Goal: Download file/media

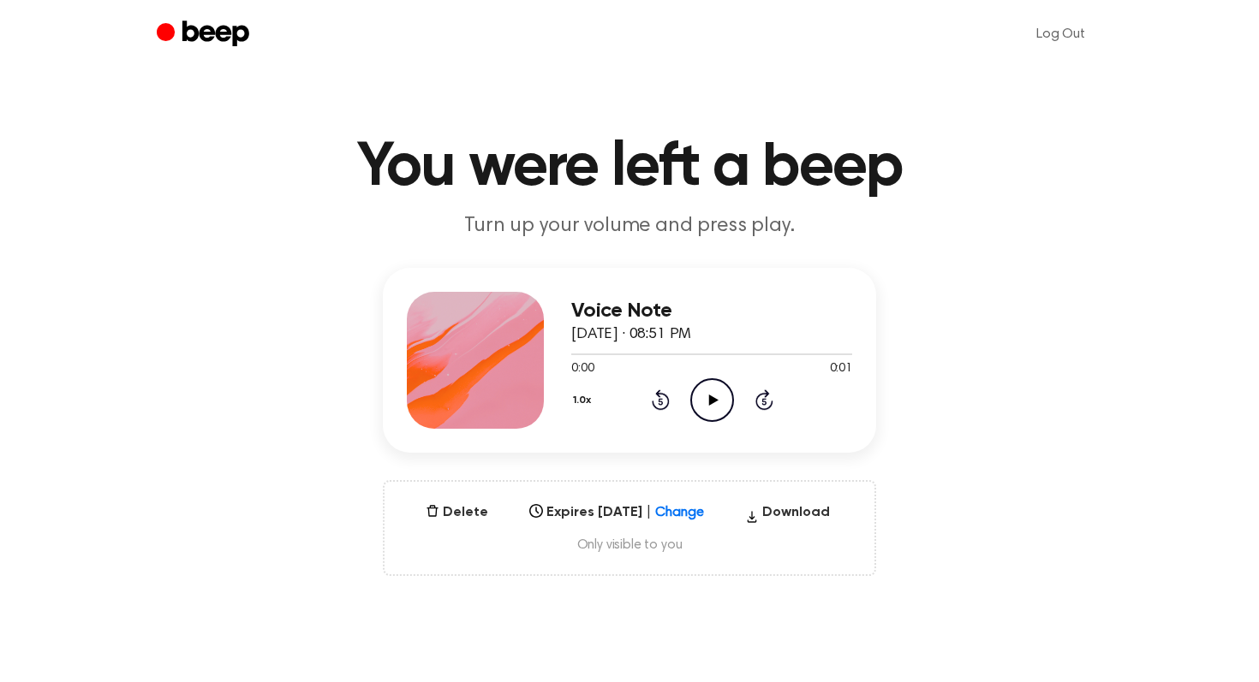
click at [698, 391] on icon "Play Audio" at bounding box center [712, 400] width 44 height 44
click at [711, 398] on icon at bounding box center [712, 400] width 9 height 11
click at [581, 405] on button "1.0x" at bounding box center [584, 400] width 27 height 29
click at [604, 569] on span "1.5x" at bounding box center [598, 567] width 21 height 18
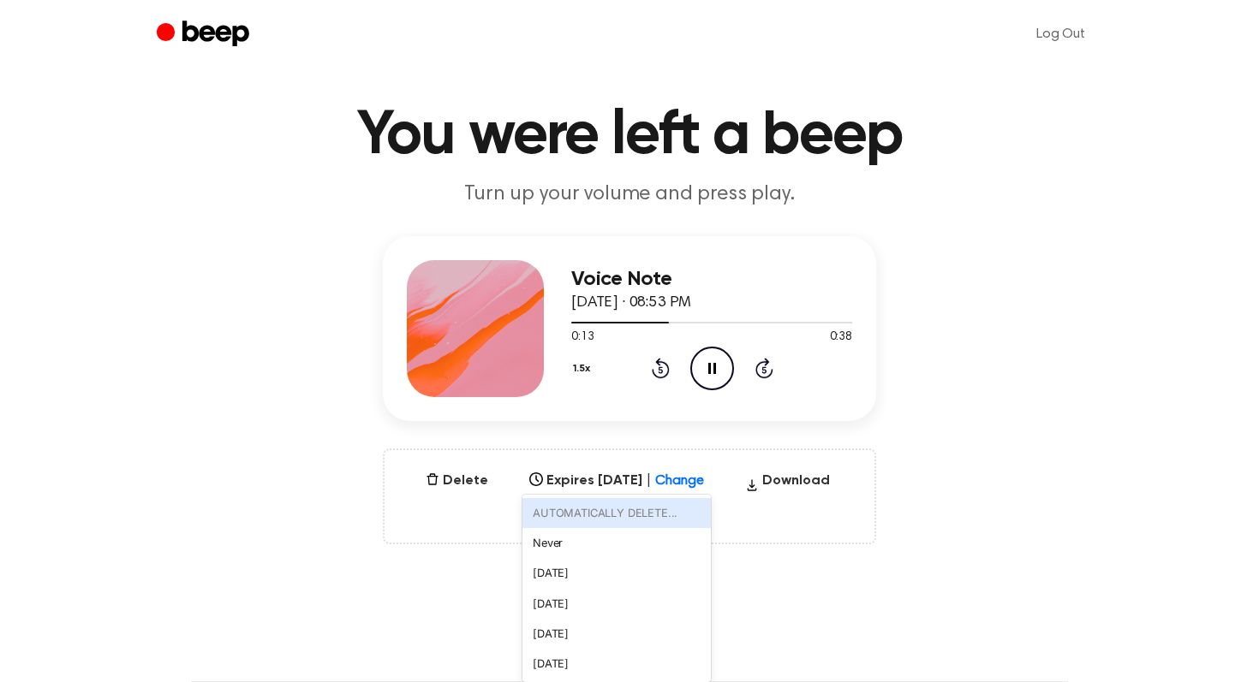
click at [690, 488] on div "option AUTOMATICALLY DELETE... focused disabled, 1 of 6. 6 results available. U…" at bounding box center [616, 476] width 188 height 24
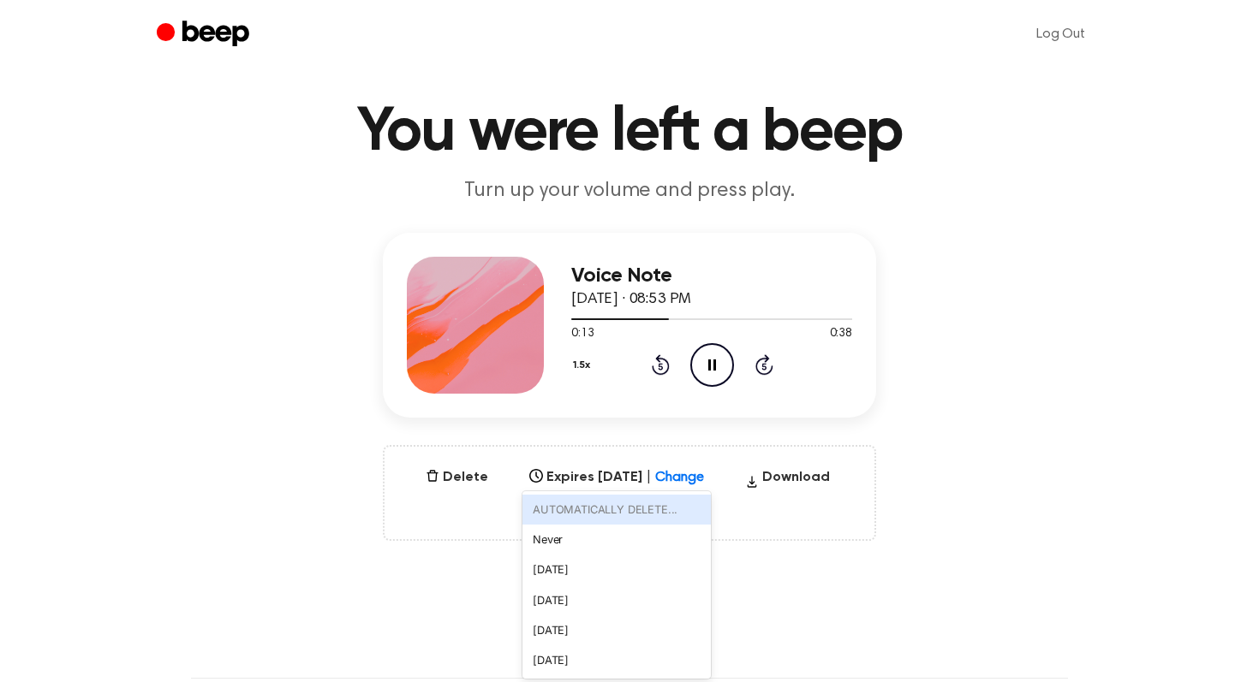
scroll to position [39, 0]
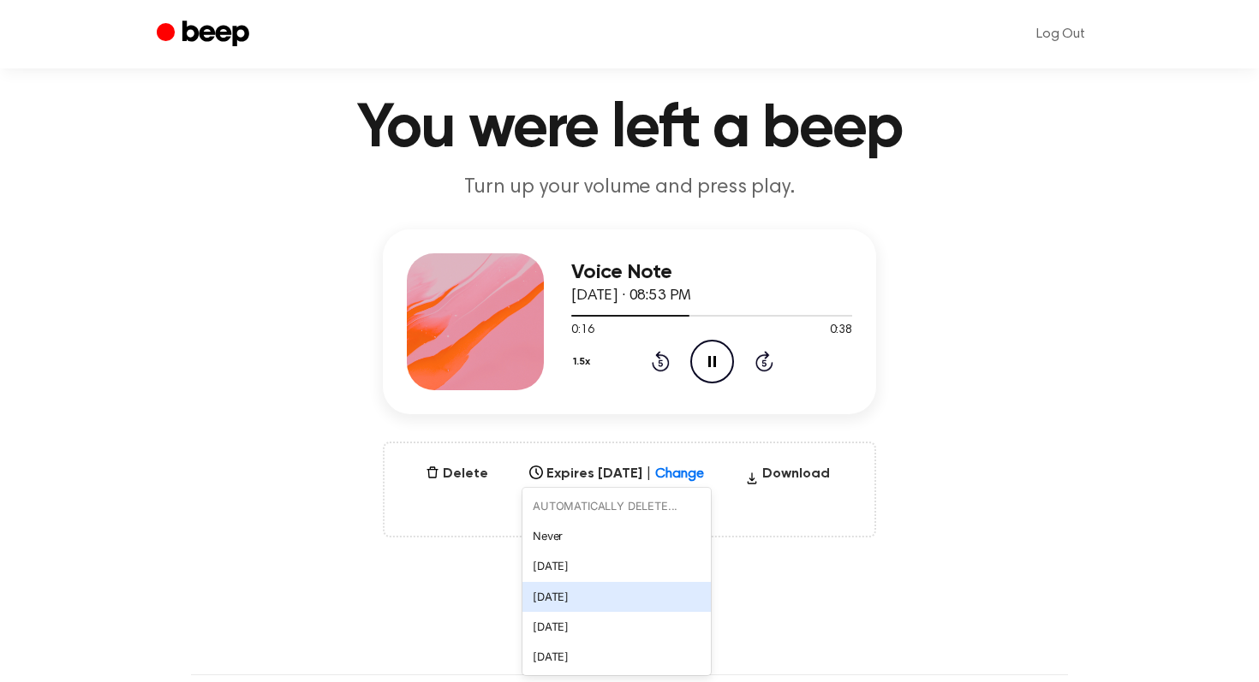
click at [653, 601] on div "[DATE]" at bounding box center [616, 597] width 188 height 30
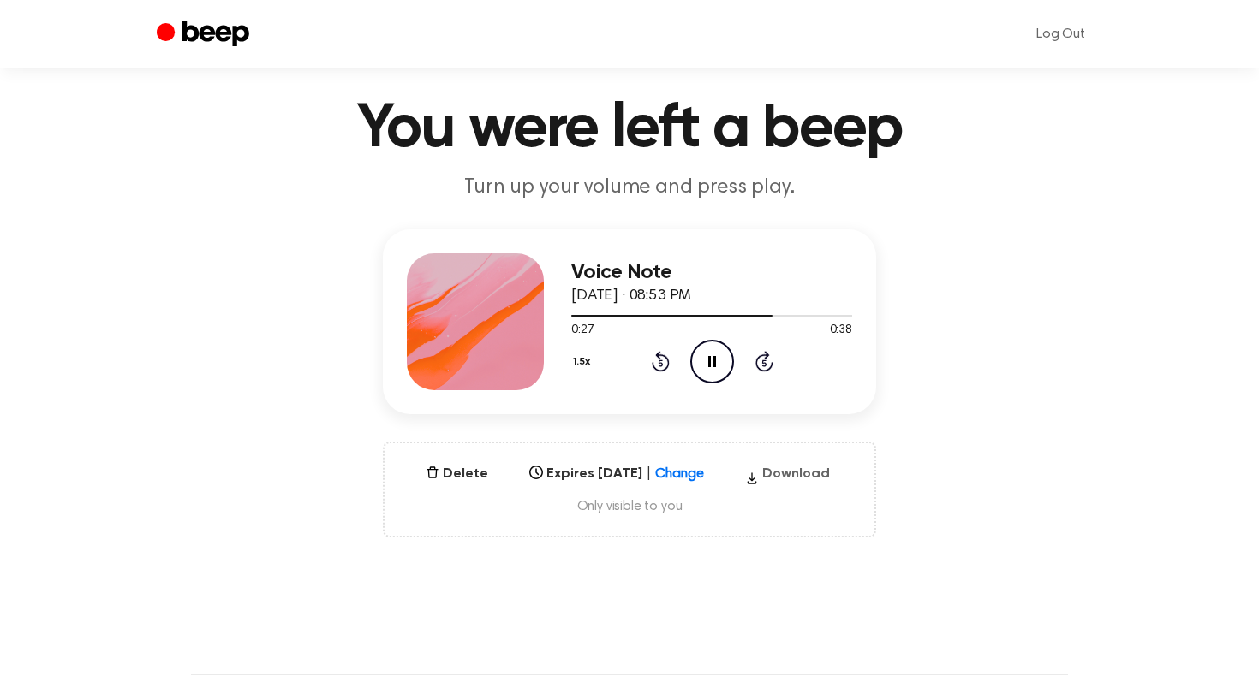
click at [781, 474] on button "Download" at bounding box center [787, 477] width 98 height 27
